Goal: Find specific page/section: Find specific page/section

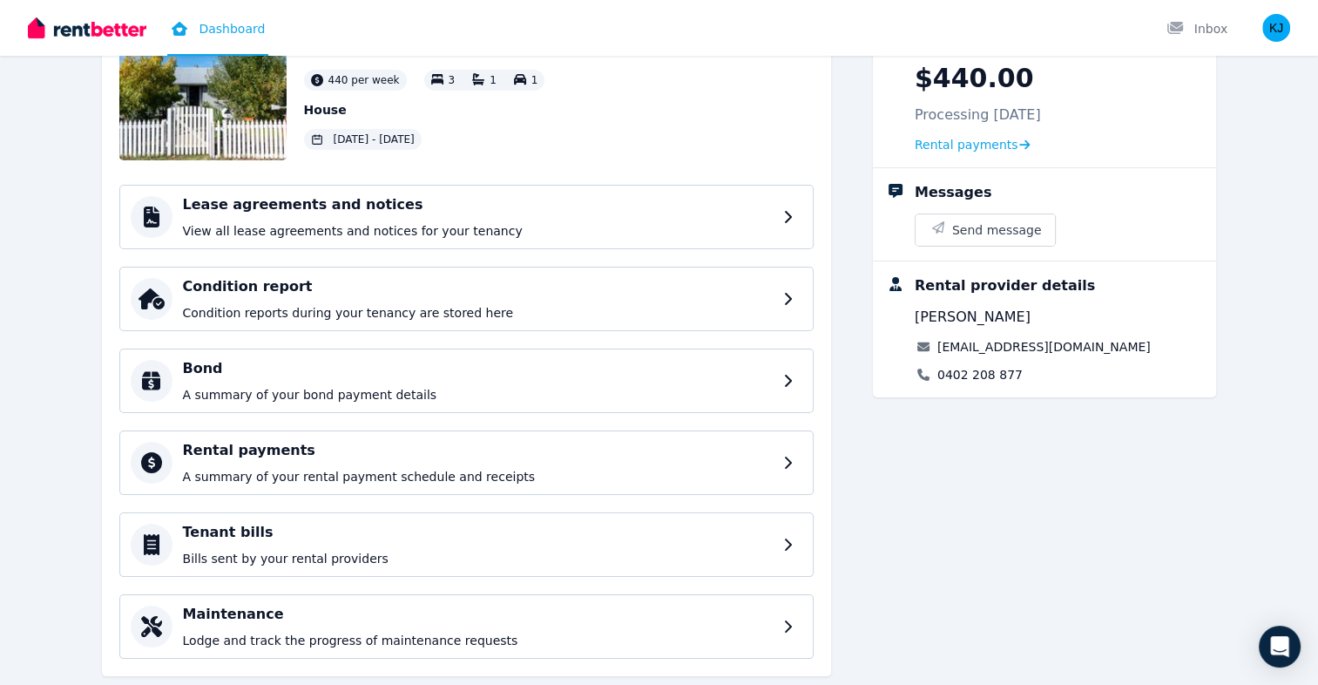
scroll to position [171, 0]
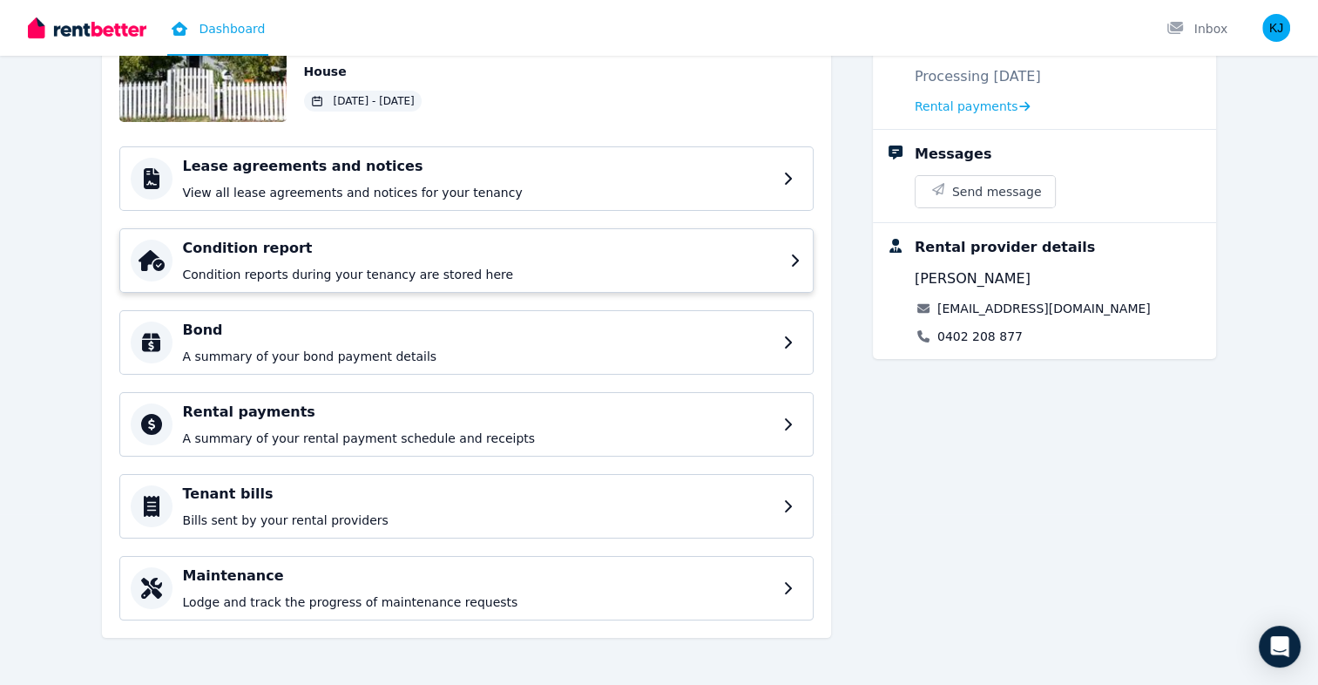
click at [776, 263] on div "Condition report Condition reports during your tenancy are stored here" at bounding box center [481, 260] width 597 height 45
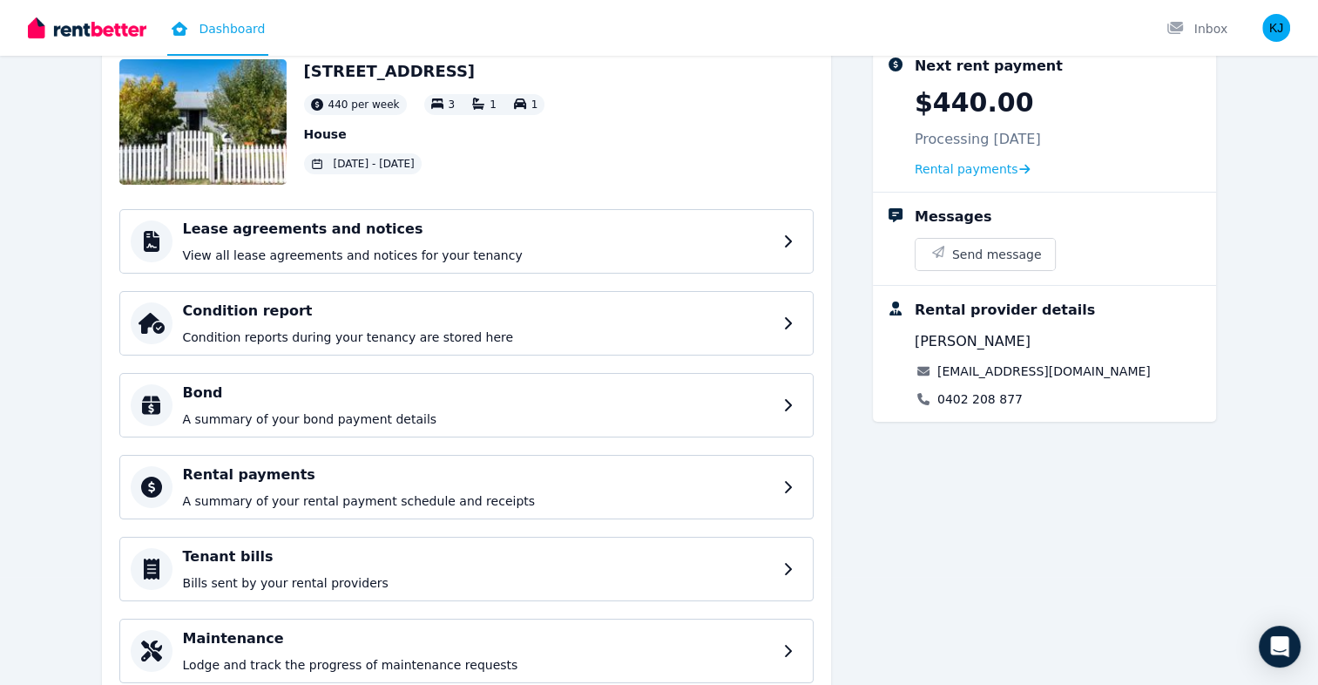
scroll to position [171, 0]
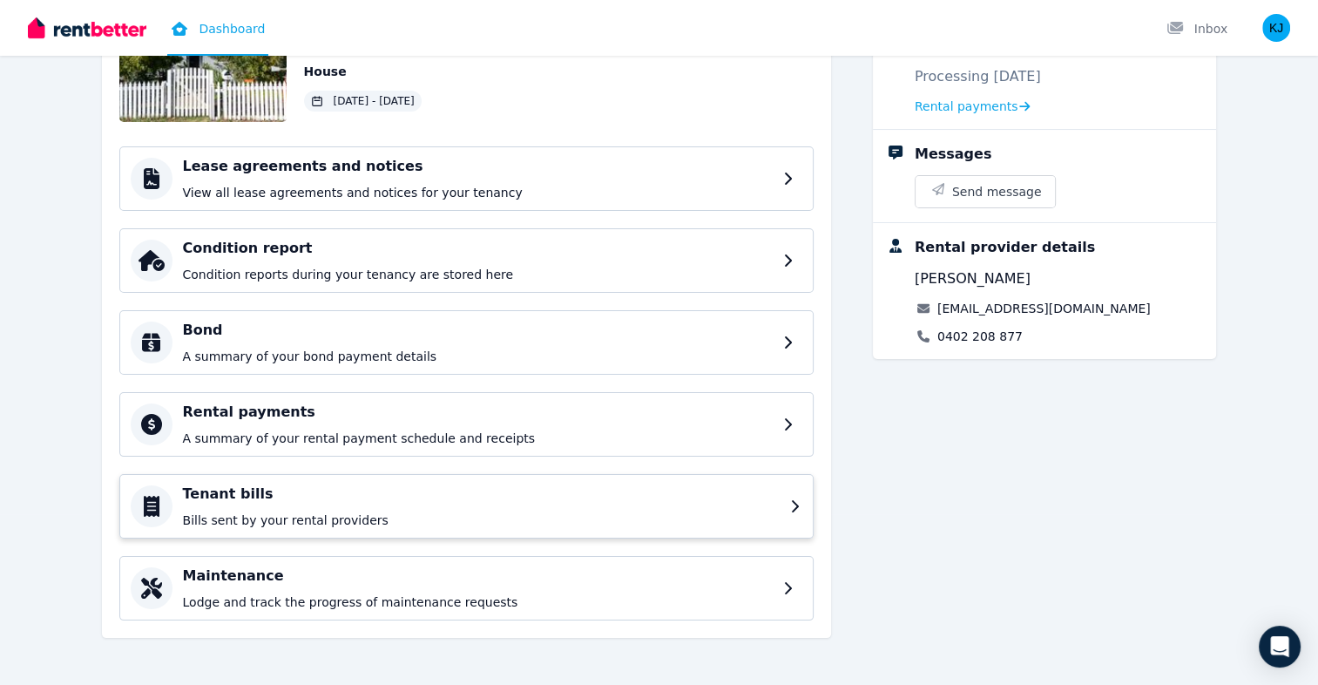
click at [735, 493] on h4 "Tenant bills" at bounding box center [481, 494] width 597 height 21
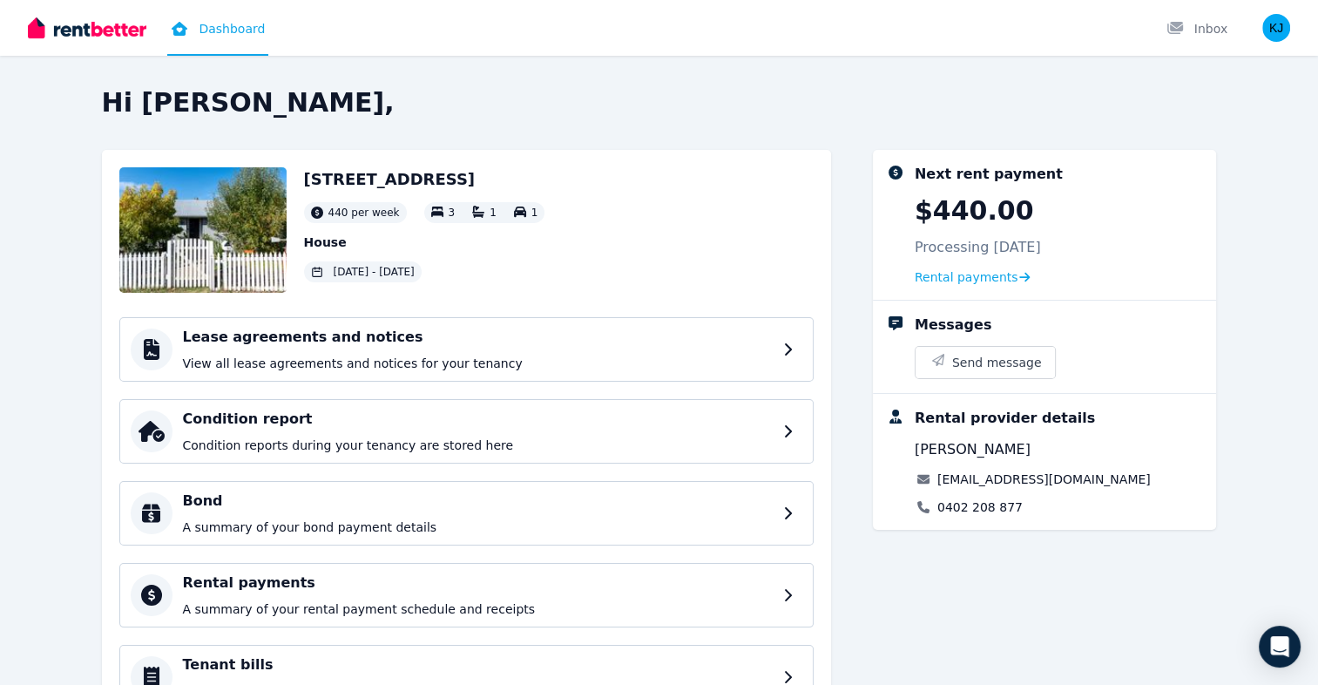
click at [1024, 479] on link "[EMAIL_ADDRESS][DOMAIN_NAME]" at bounding box center [1044, 479] width 213 height 17
click at [543, 350] on div "Lease agreements and notices View all lease agreements and notices for your ten…" at bounding box center [481, 349] width 597 height 45
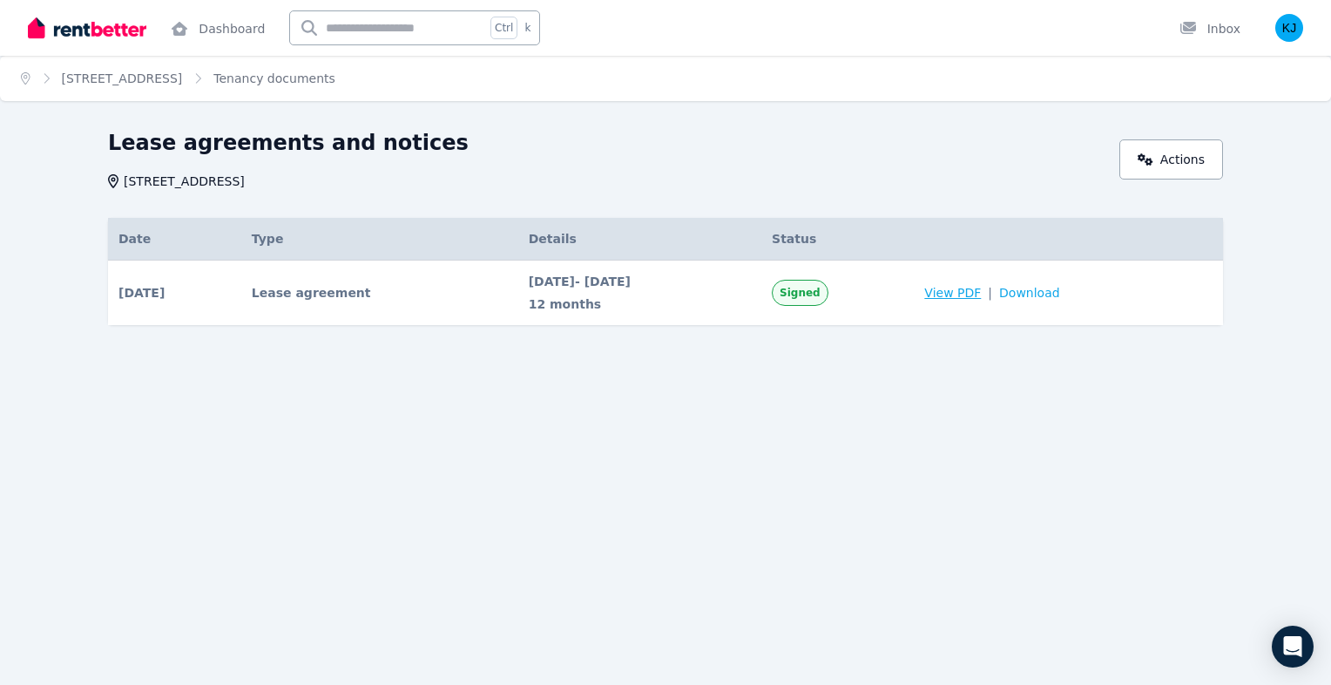
click at [981, 291] on span "View PDF" at bounding box center [953, 292] width 57 height 17
click at [979, 291] on span "View PDF" at bounding box center [953, 292] width 57 height 17
